Goal: Task Accomplishment & Management: Manage account settings

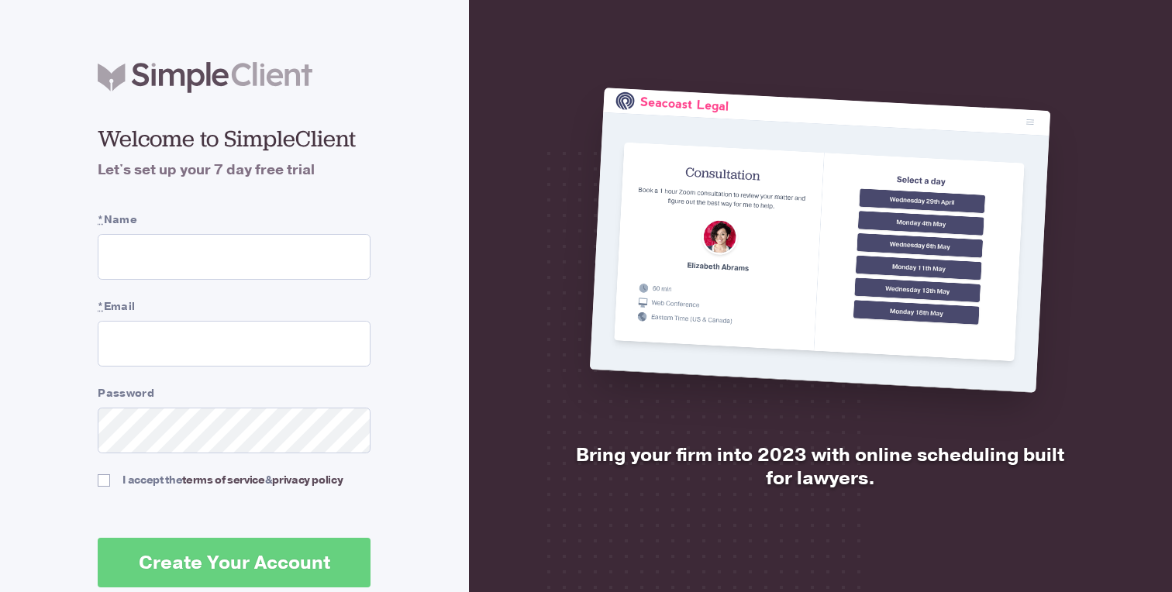
click at [273, 273] on input "* Name" at bounding box center [234, 257] width 273 height 46
click at [276, 269] on input "* Name" at bounding box center [234, 257] width 273 height 46
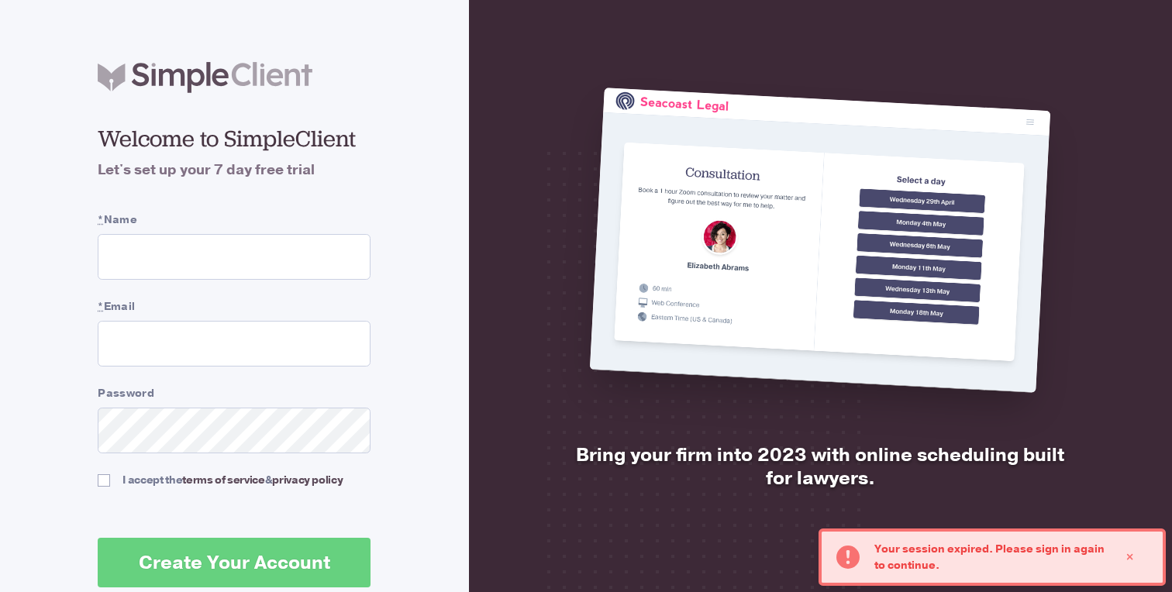
click at [287, 263] on input "* Name" at bounding box center [234, 257] width 273 height 46
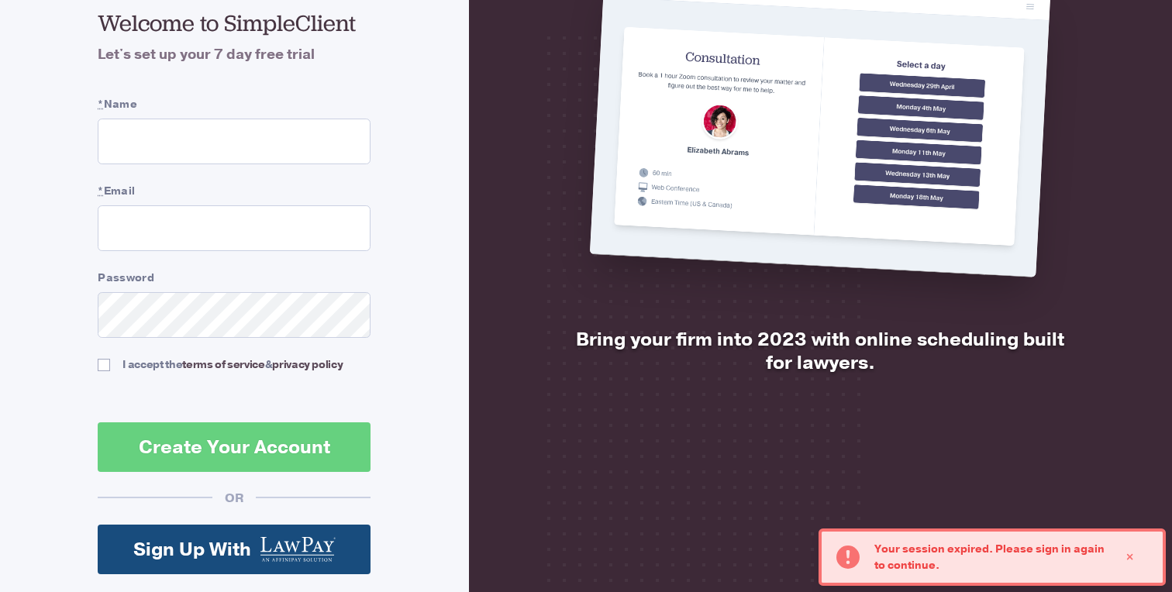
scroll to position [222, 0]
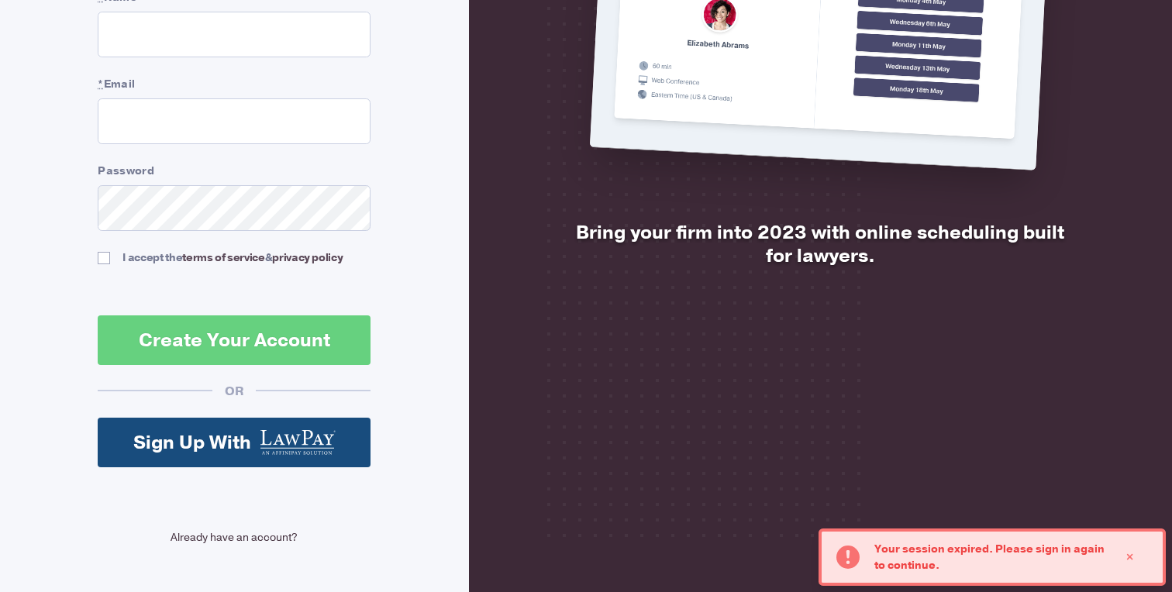
click at [225, 532] on link "Already have an account?" at bounding box center [234, 537] width 273 height 16
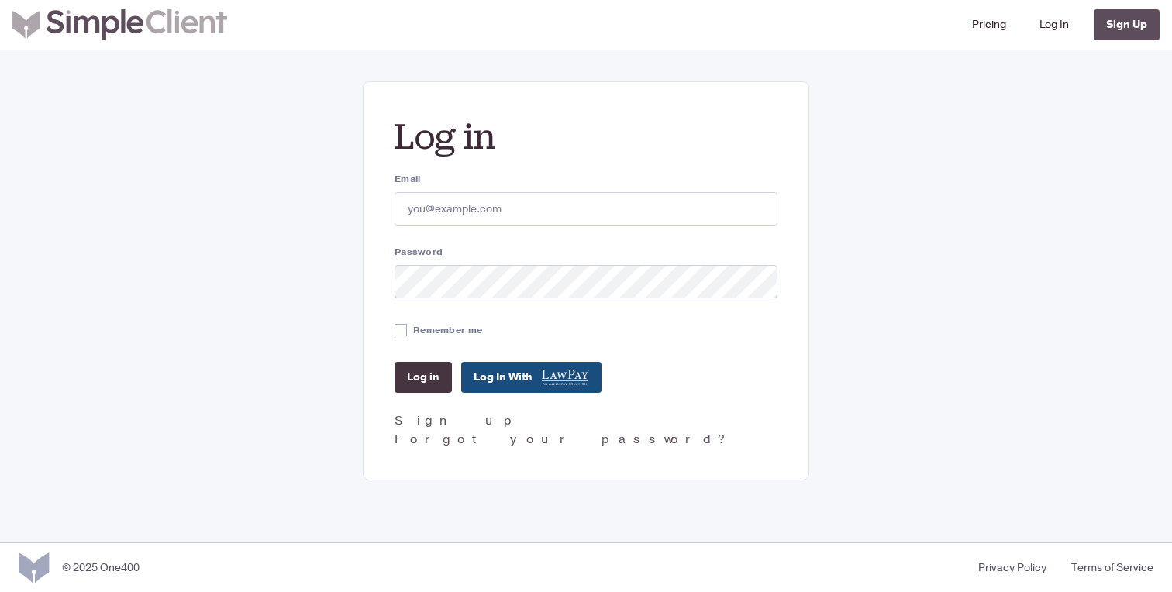
type input "sarahpoormon@poormonroadlaw.com"
click at [428, 377] on input "Log in" at bounding box center [423, 377] width 57 height 31
